Goal: Information Seeking & Learning: Learn about a topic

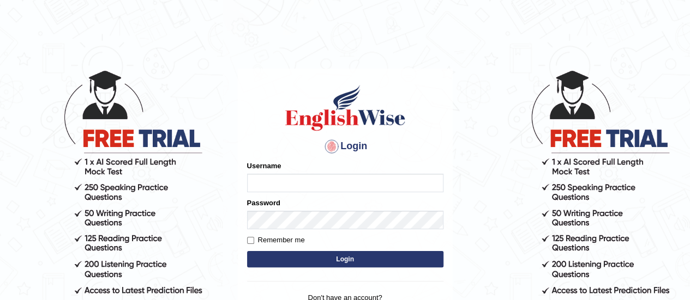
type input "AntoninoL"
click at [378, 257] on button "Login" at bounding box center [345, 259] width 196 height 16
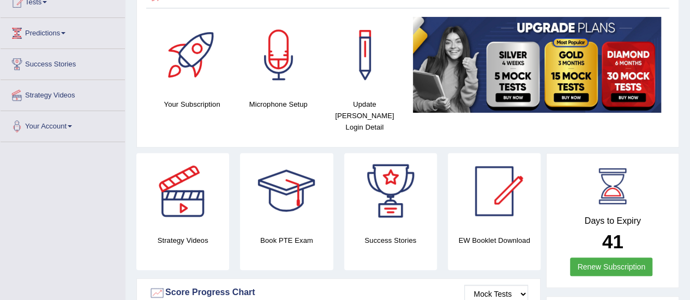
click at [689, 70] on html "Toggle navigation Home Practice Questions Speaking Practice Read Aloud Repeat S…" at bounding box center [345, 21] width 690 height 300
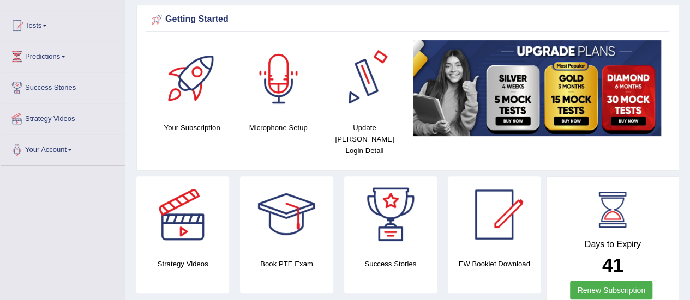
click at [286, 95] on div at bounding box center [278, 78] width 76 height 76
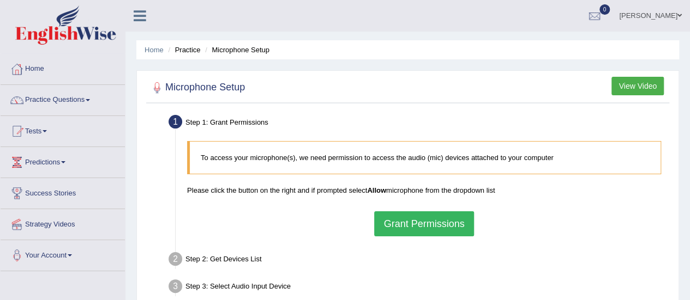
click at [408, 221] on button "Grant Permissions" at bounding box center [423, 224] width 99 height 25
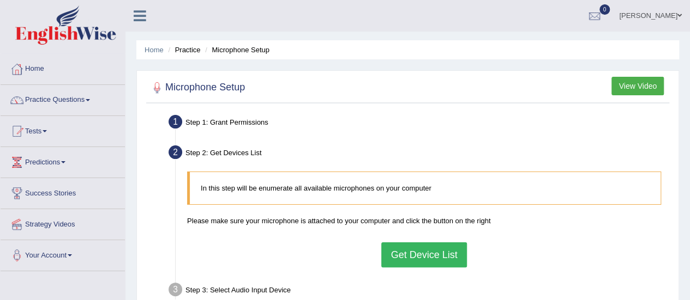
click at [420, 249] on button "Get Device List" at bounding box center [423, 255] width 85 height 25
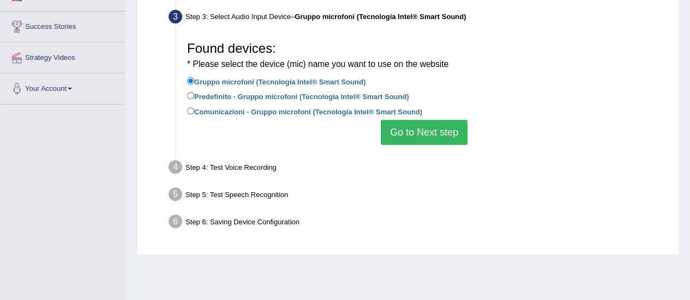
scroll to position [159, 0]
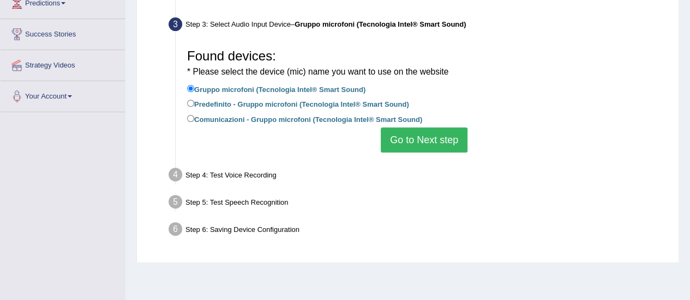
click at [415, 148] on button "Go to Next step" at bounding box center [424, 140] width 87 height 25
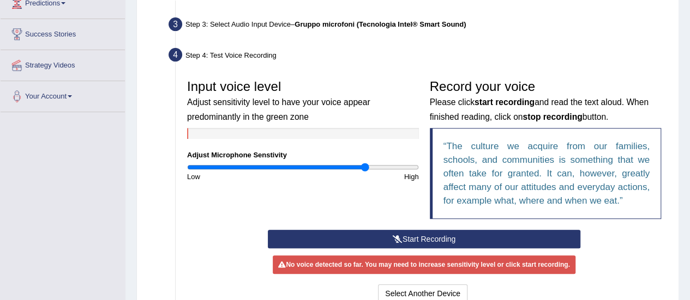
drag, startPoint x: 304, startPoint y: 166, endPoint x: 365, endPoint y: 173, distance: 61.4
click at [365, 172] on input "range" at bounding box center [303, 167] width 232 height 9
click at [401, 233] on button "Start Recording" at bounding box center [424, 239] width 312 height 19
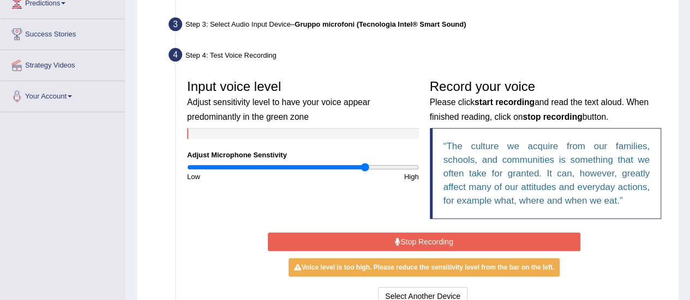
click at [357, 174] on div "High" at bounding box center [363, 177] width 121 height 10
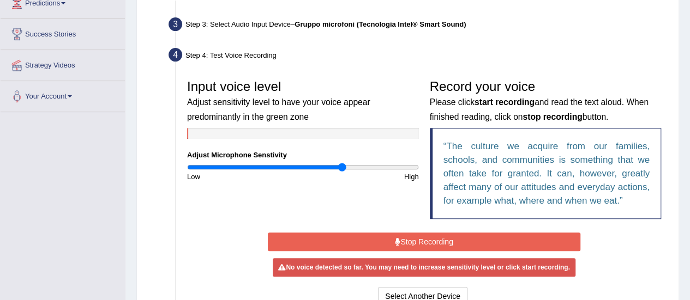
drag, startPoint x: 366, startPoint y: 166, endPoint x: 342, endPoint y: 165, distance: 24.6
type input "1.36"
click at [342, 165] on input "range" at bounding box center [303, 167] width 232 height 9
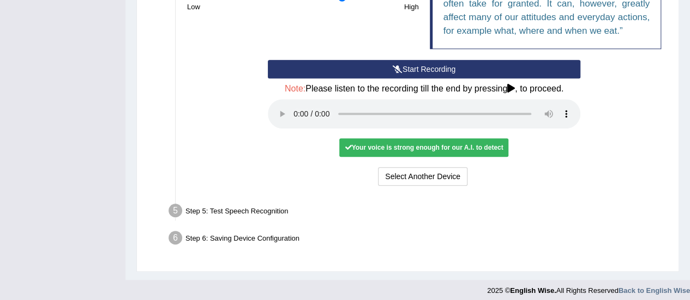
scroll to position [335, 0]
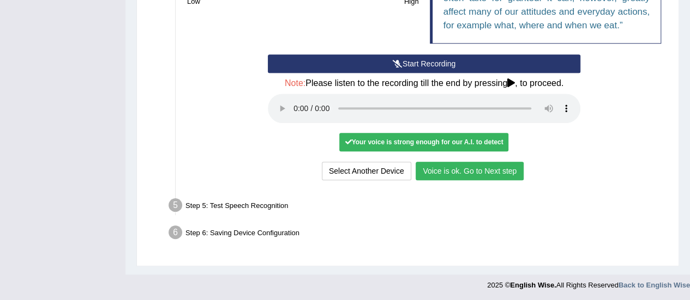
click at [437, 172] on button "Voice is ok. Go to Next step" at bounding box center [469, 171] width 108 height 19
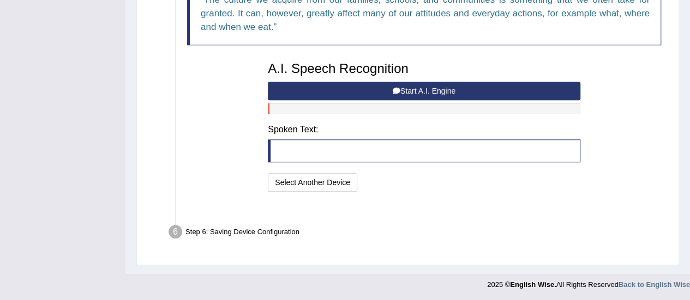
scroll to position [292, 0]
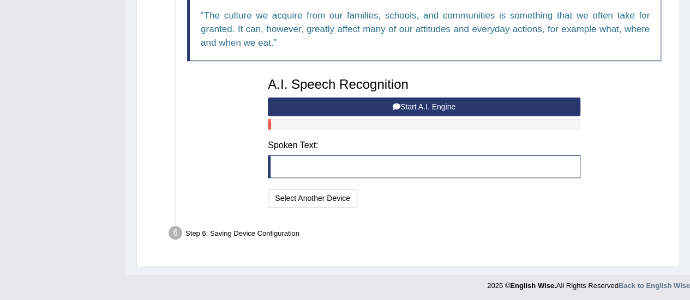
click at [467, 99] on button "Start A.I. Engine" at bounding box center [424, 107] width 312 height 19
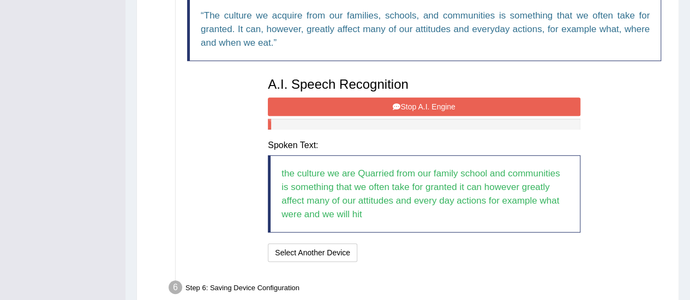
click at [369, 112] on button "Stop A.I. Engine" at bounding box center [424, 107] width 312 height 19
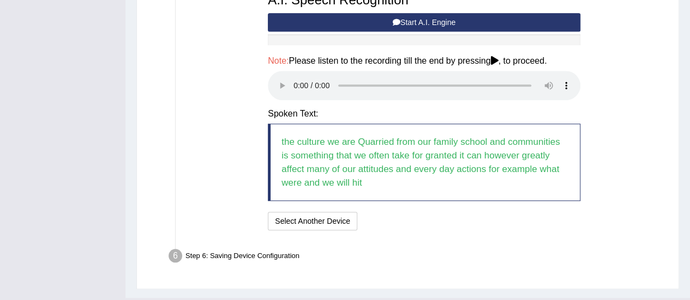
scroll to position [399, 0]
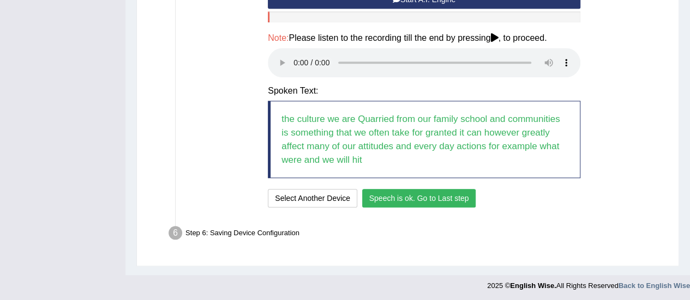
click at [397, 192] on button "Speech is ok. Go to Last step" at bounding box center [419, 198] width 114 height 19
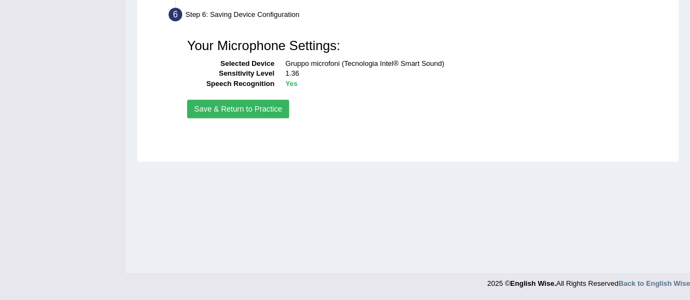
scroll to position [271, 0]
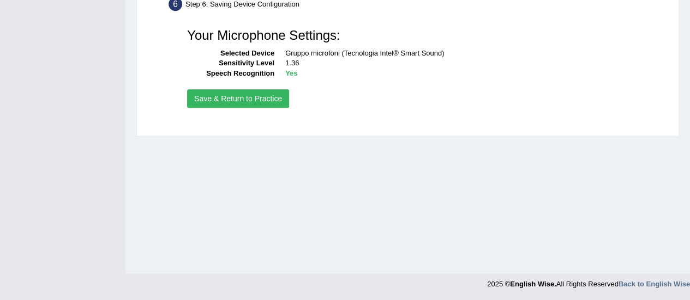
click at [250, 104] on button "Save & Return to Practice" at bounding box center [238, 98] width 102 height 19
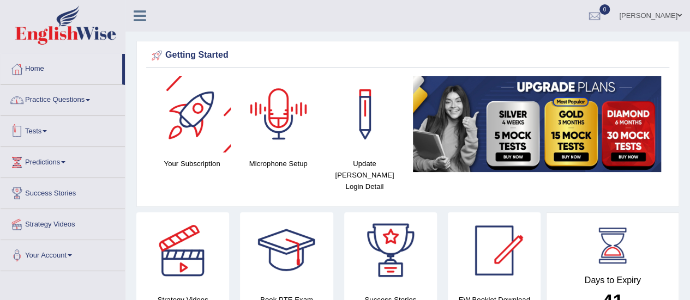
drag, startPoint x: 0, startPoint y: 0, endPoint x: 53, endPoint y: 104, distance: 117.0
click at [53, 104] on link "Practice Questions" at bounding box center [63, 98] width 124 height 27
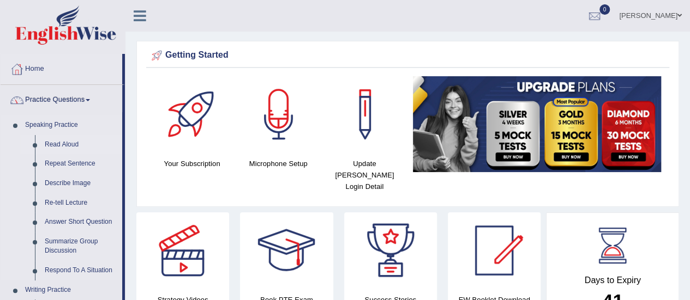
click at [71, 136] on link "Read Aloud" at bounding box center [81, 145] width 82 height 20
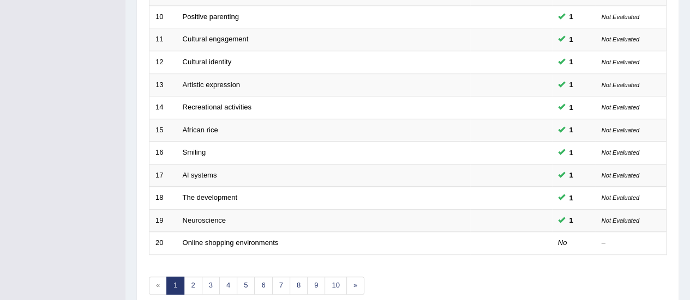
scroll to position [416, 0]
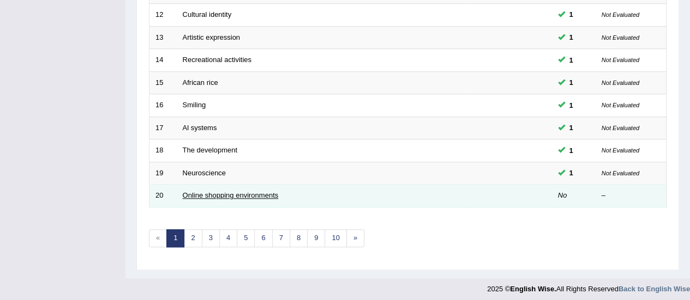
click at [257, 191] on link "Online shopping environments" at bounding box center [231, 195] width 96 height 8
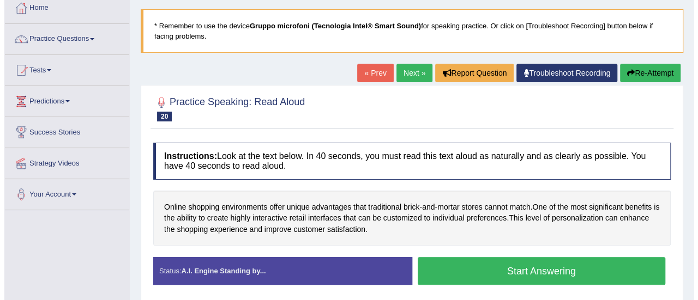
scroll to position [66, 0]
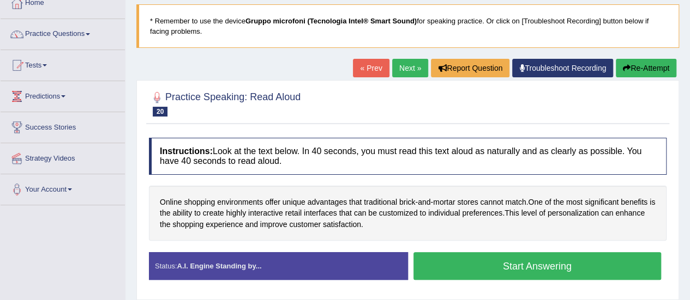
click at [481, 260] on button "Start Answering" at bounding box center [537, 266] width 248 height 28
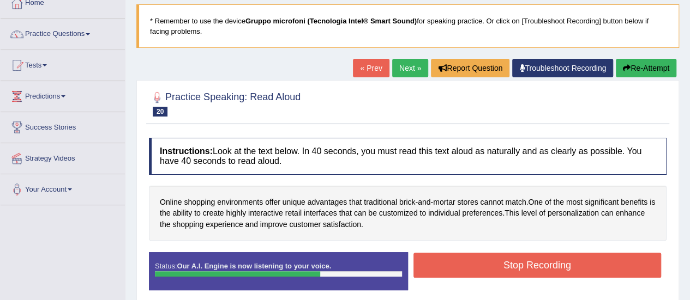
click at [516, 262] on button "Stop Recording" at bounding box center [537, 265] width 248 height 25
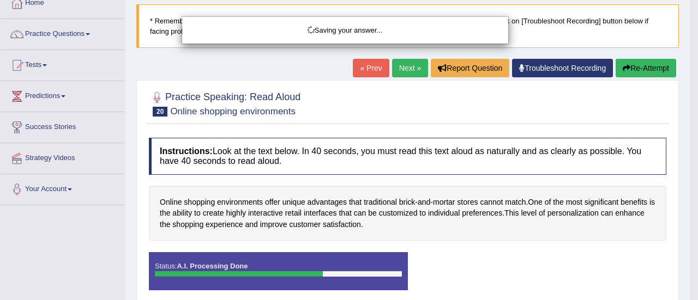
click at [689, 118] on div "Saving your answer..." at bounding box center [349, 150] width 698 height 300
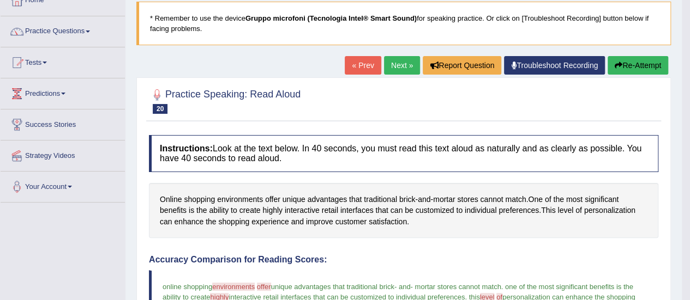
drag, startPoint x: 697, startPoint y: 106, endPoint x: 697, endPoint y: 175, distance: 68.7
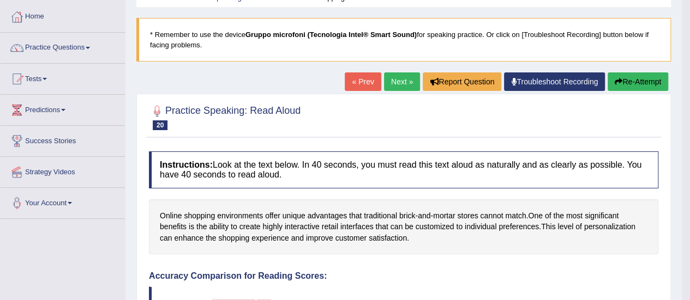
scroll to position [0, 0]
